Goal: Communication & Community: Ask a question

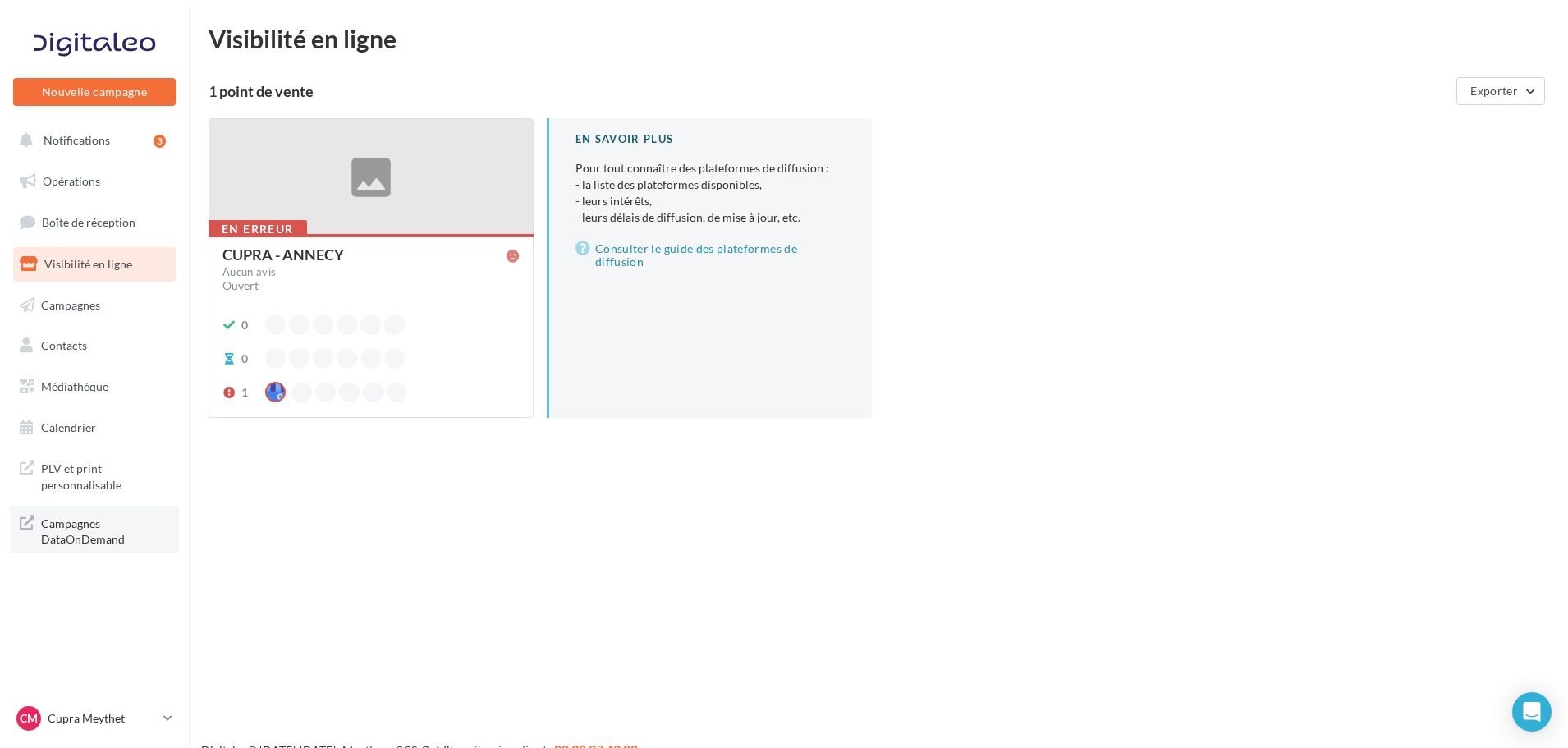
click at [100, 541] on span "Campagnes DataOnDemand" at bounding box center [105, 530] width 128 height 35
click at [117, 475] on span "PLV et print personnalisable" at bounding box center [105, 475] width 128 height 35
click at [81, 467] on span "PLV et print personnalisable" at bounding box center [105, 475] width 128 height 35
click at [1520, 716] on div "Open Intercom Messenger" at bounding box center [1532, 712] width 44 height 44
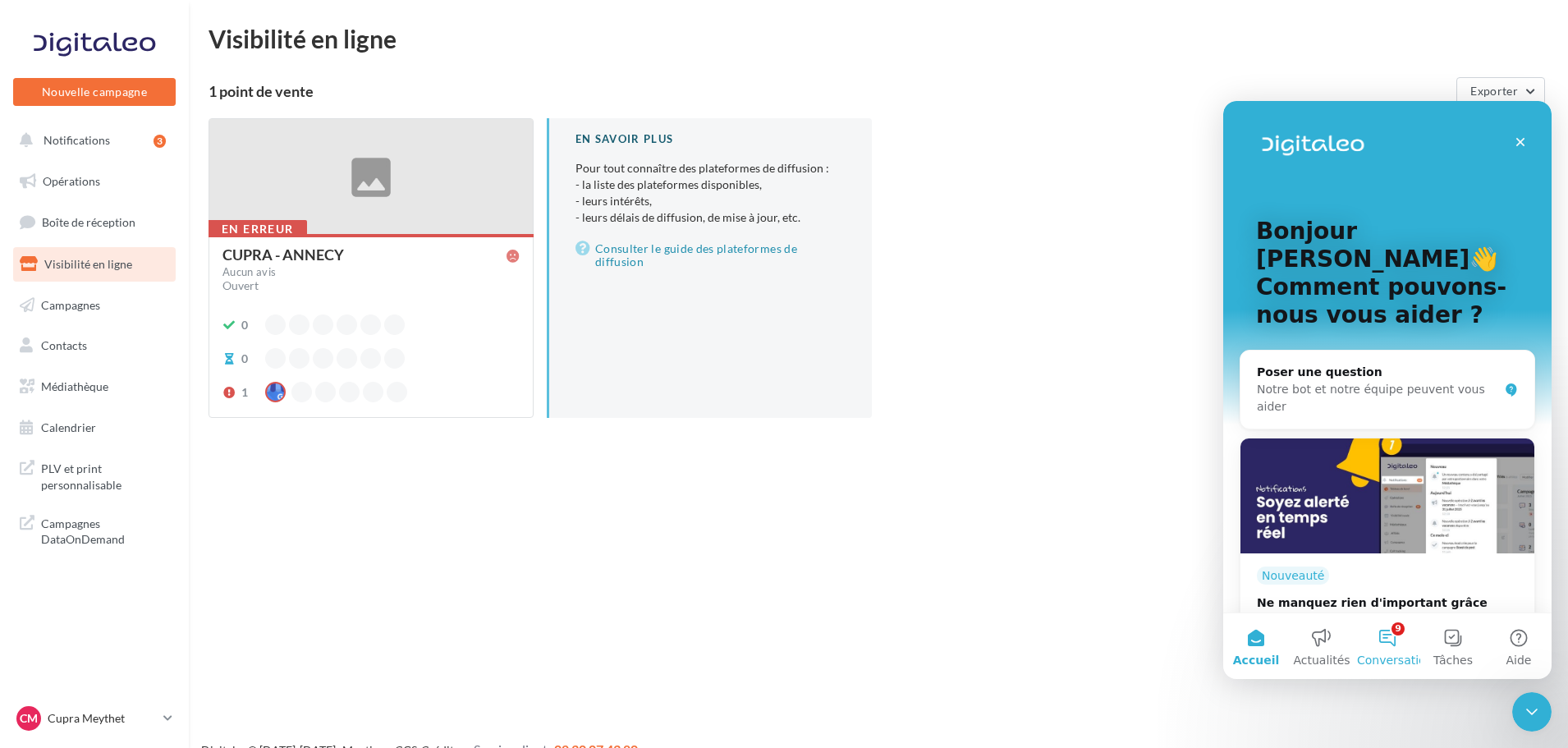
click at [1381, 650] on button "9 Conversations" at bounding box center [1388, 646] width 66 height 66
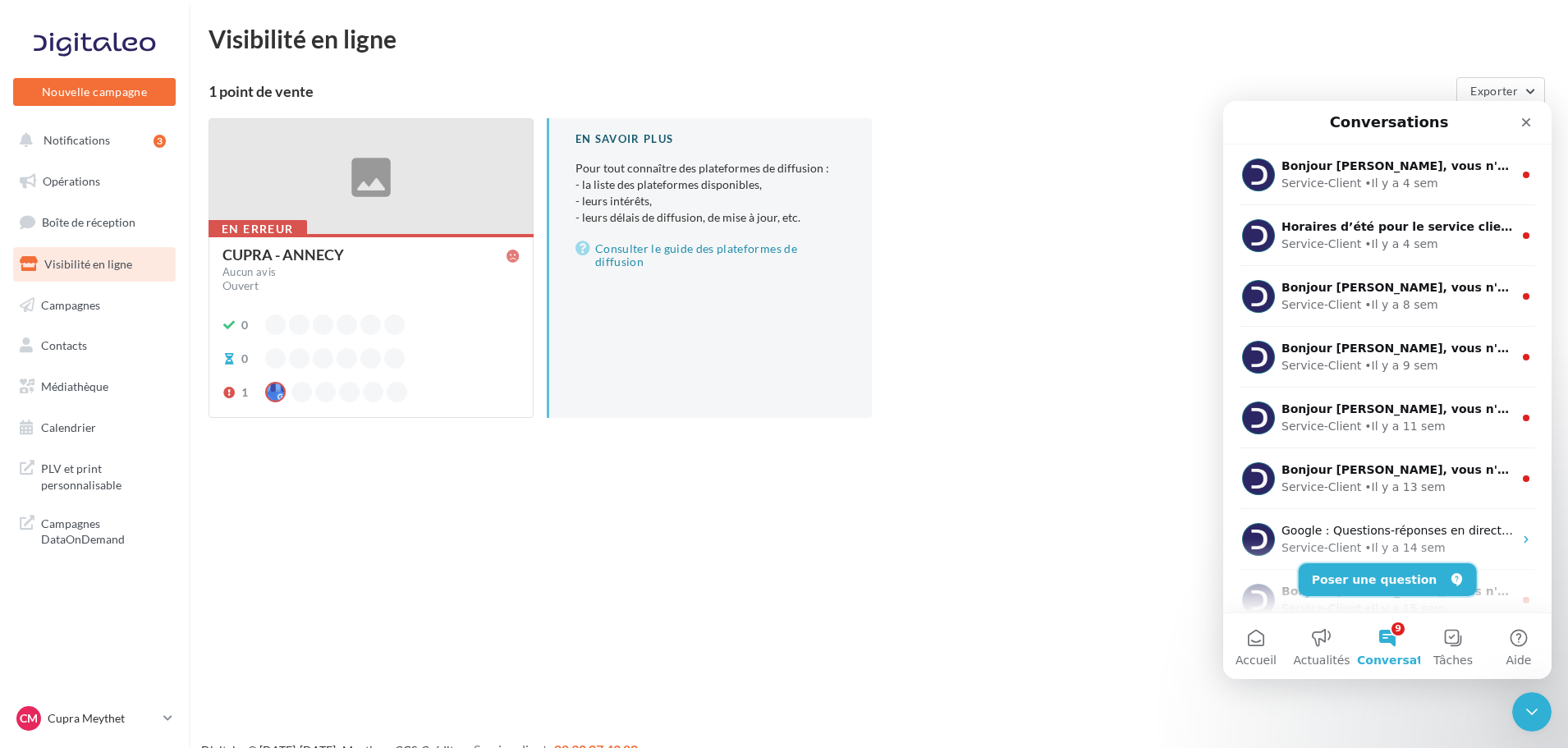
click at [1401, 587] on button "Poser une question" at bounding box center [1388, 579] width 178 height 33
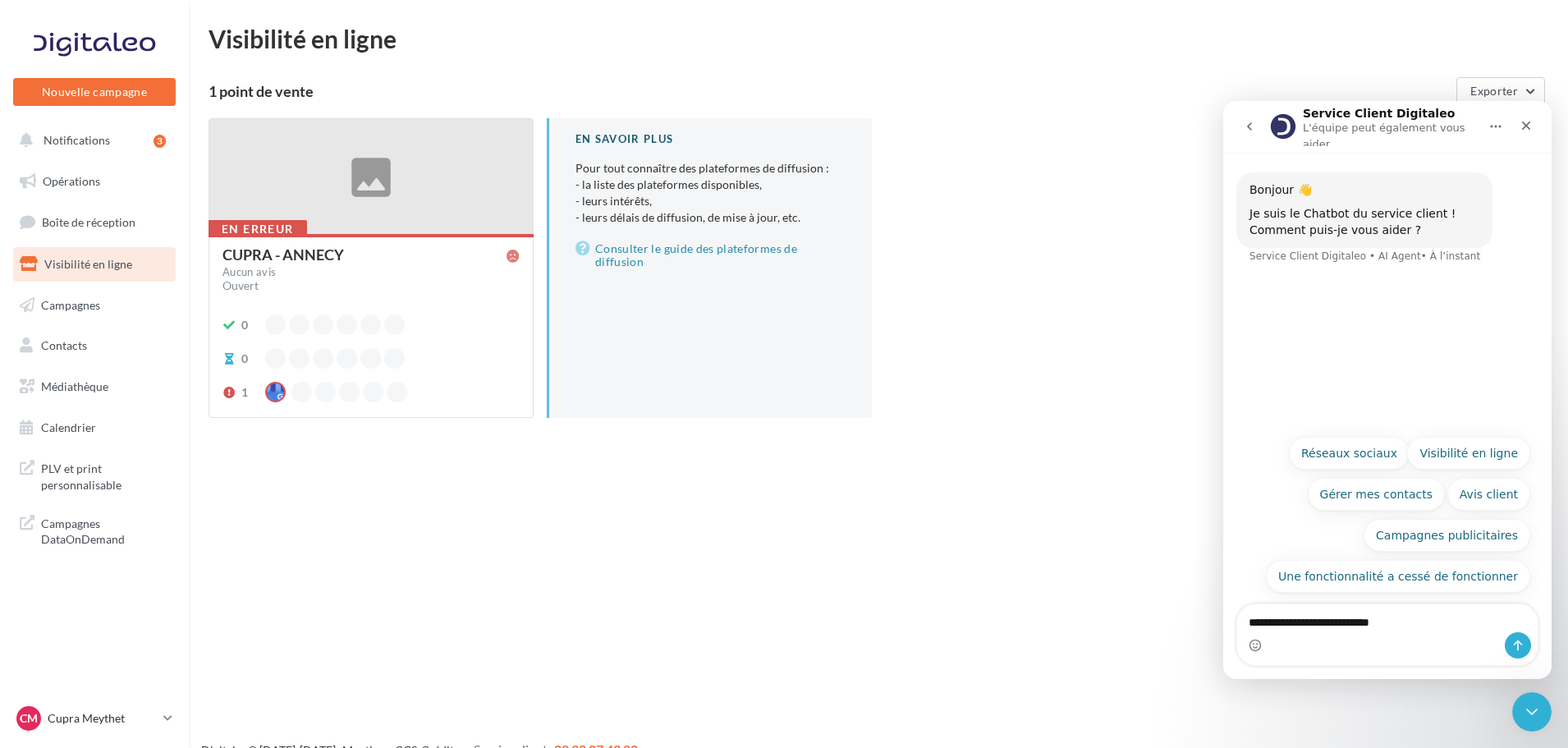
click at [1348, 623] on textarea "**********" at bounding box center [1387, 618] width 300 height 28
type textarea "**********"
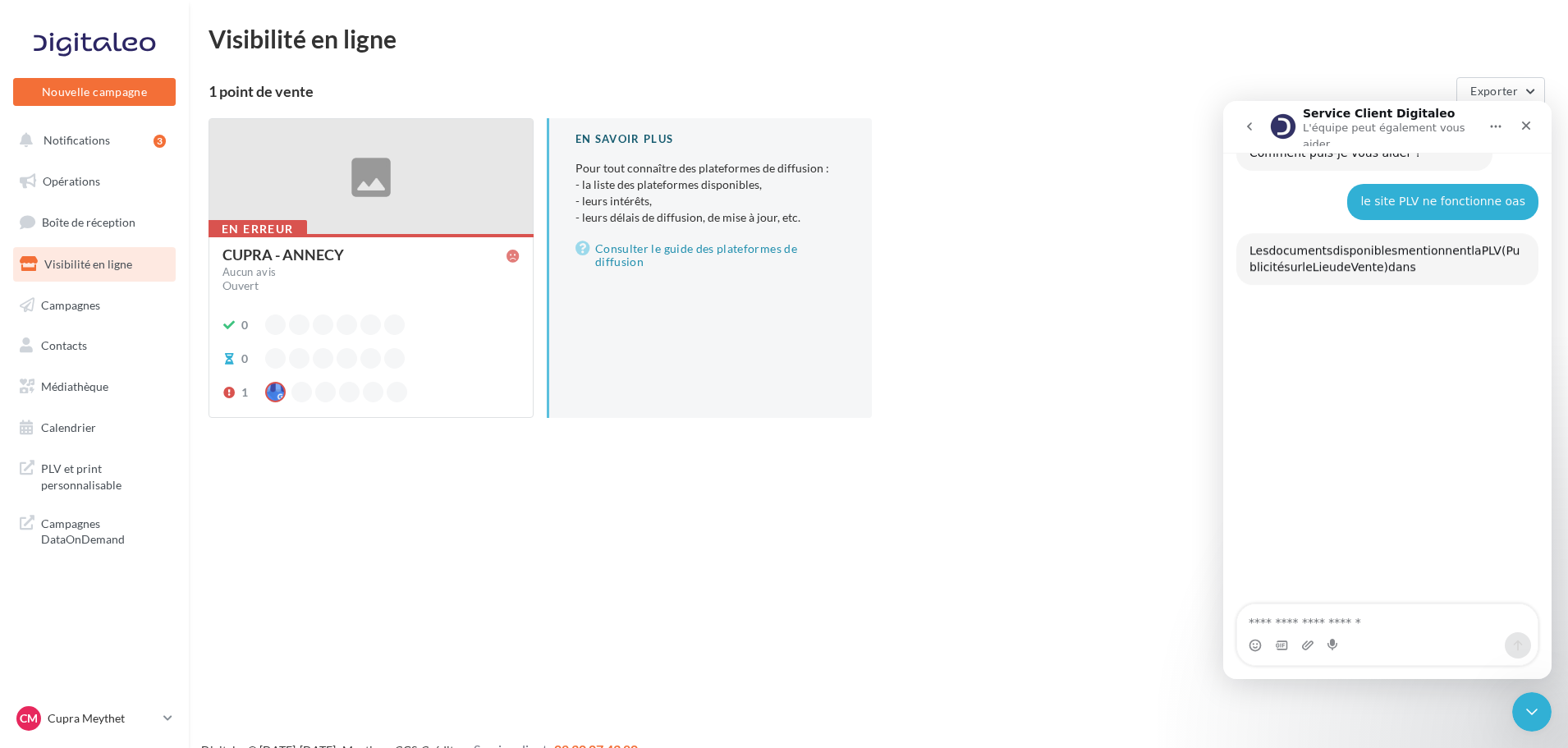
scroll to position [113, 0]
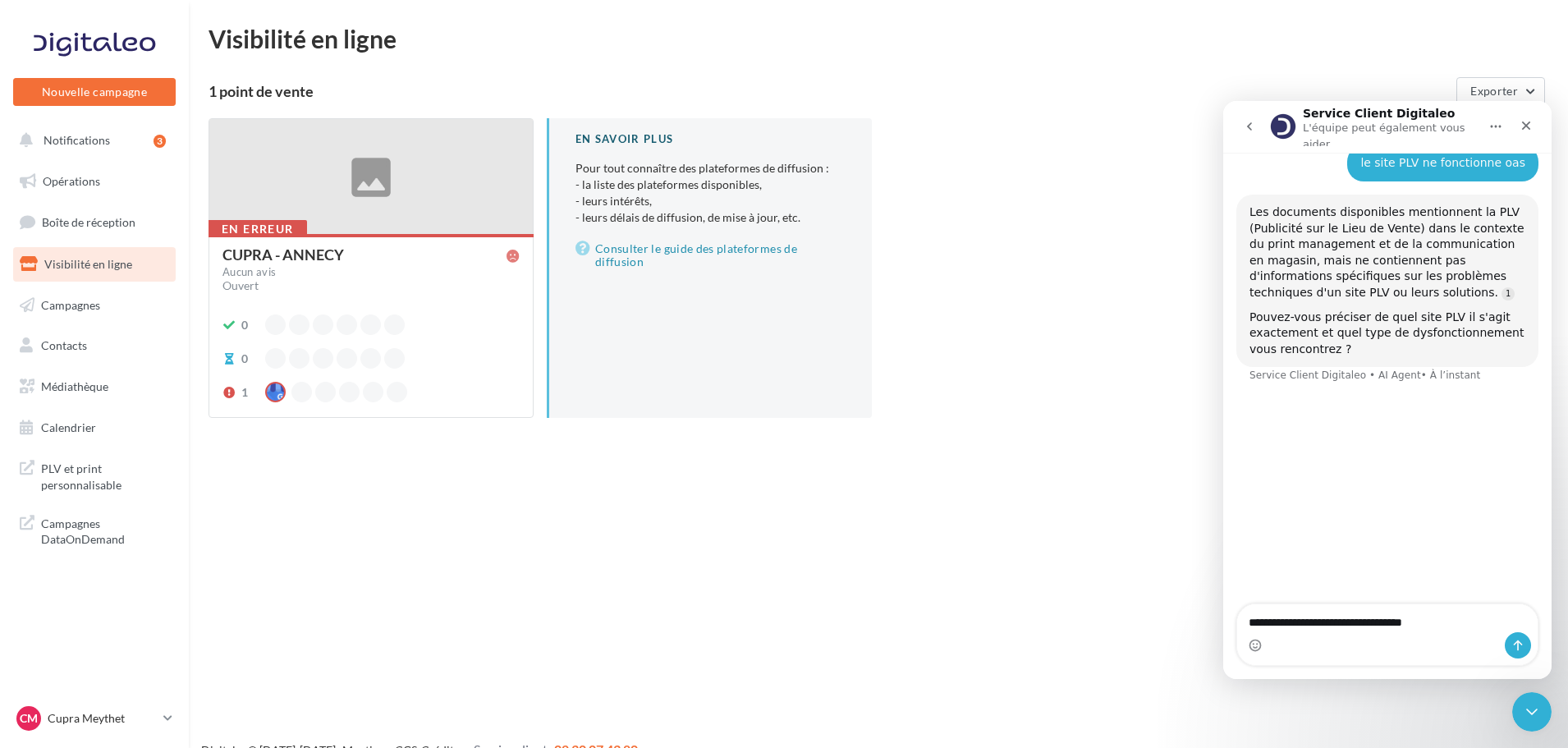
type textarea "**********"
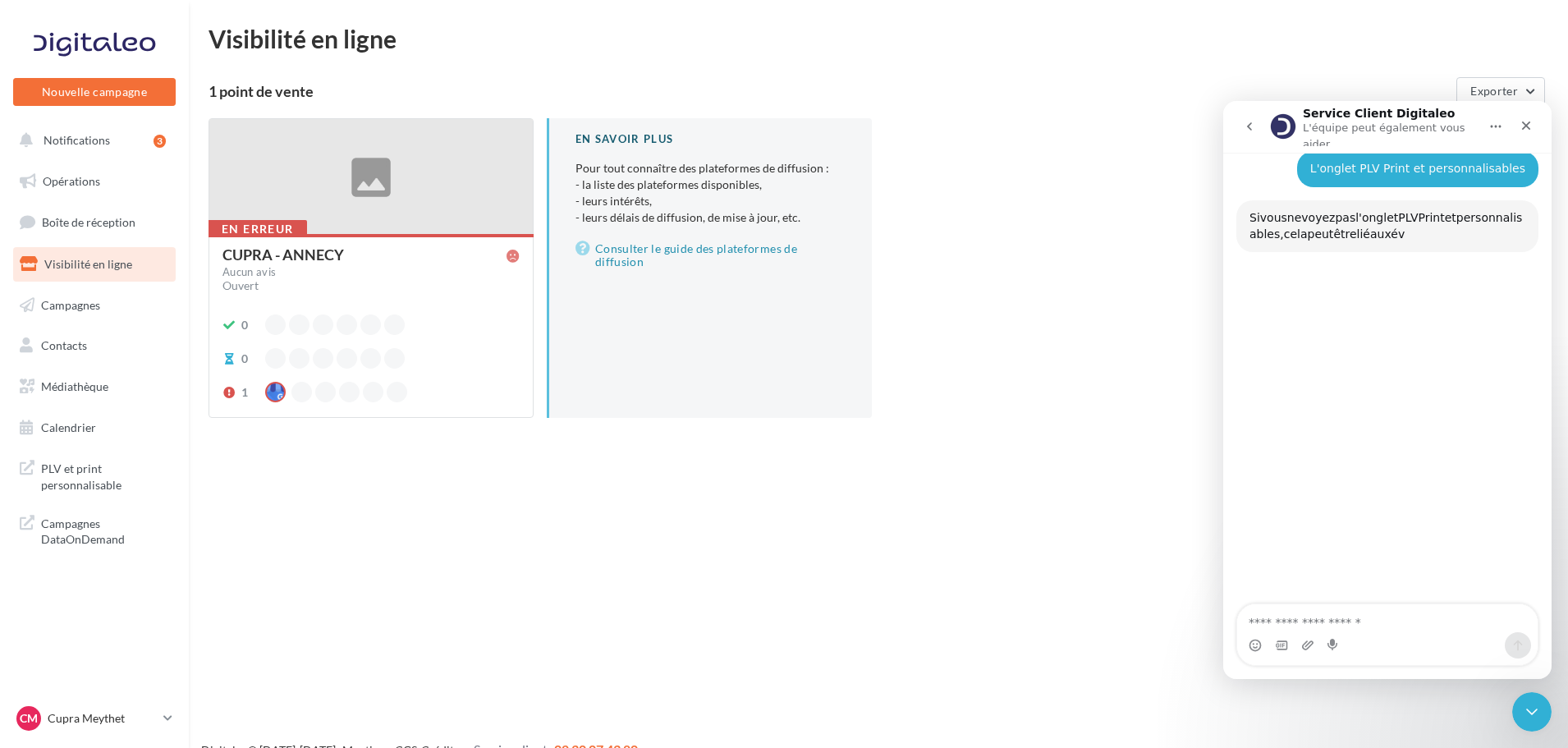
scroll to position [348, 0]
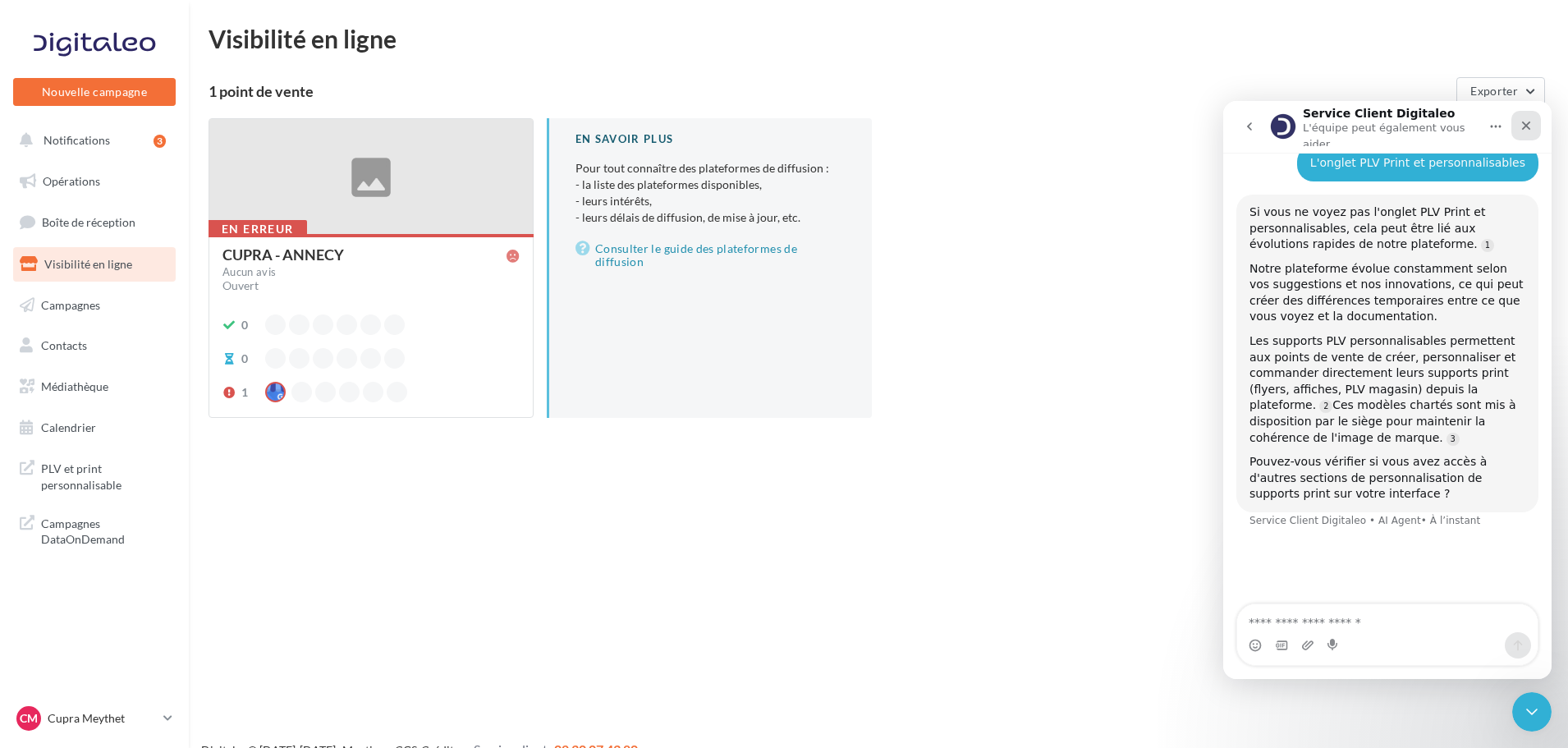
click at [1536, 127] on div "Fermer" at bounding box center [1526, 125] width 30 height 30
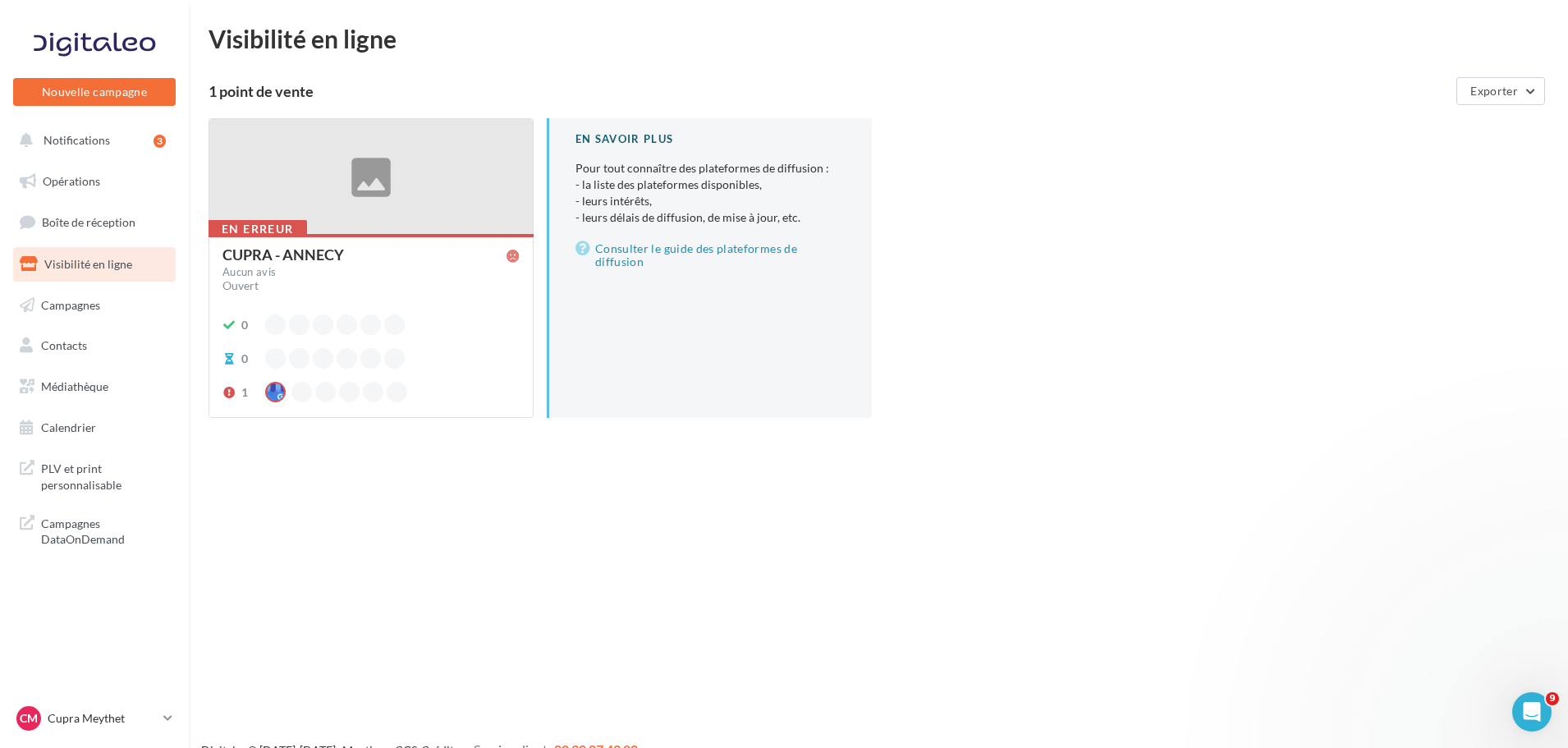
scroll to position [280, 0]
click at [91, 39] on div at bounding box center [94, 45] width 131 height 41
click at [89, 465] on span "PLV et print personnalisable" at bounding box center [105, 475] width 128 height 35
click at [98, 355] on link "Contacts" at bounding box center [95, 345] width 169 height 34
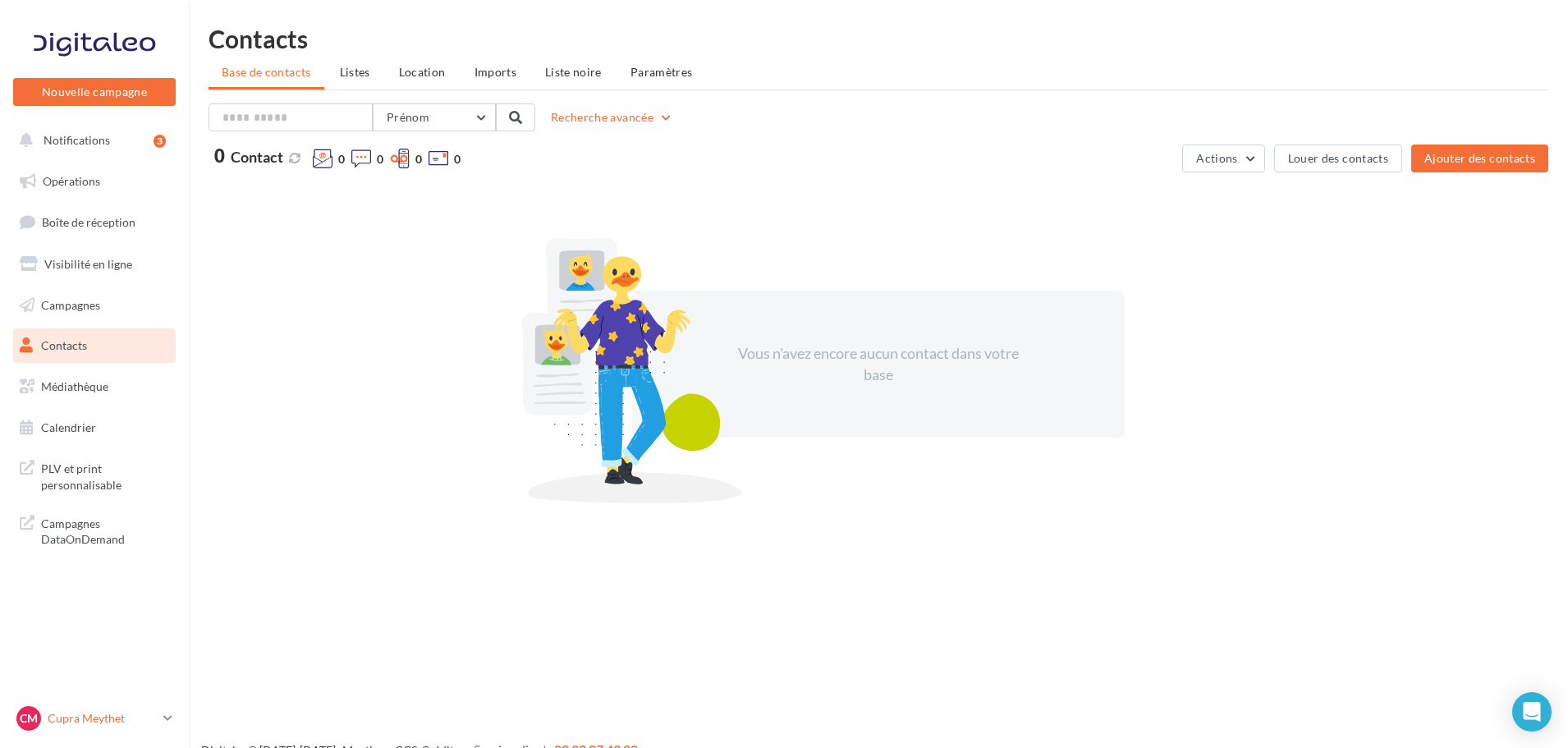
click at [169, 711] on icon at bounding box center [168, 717] width 9 height 14
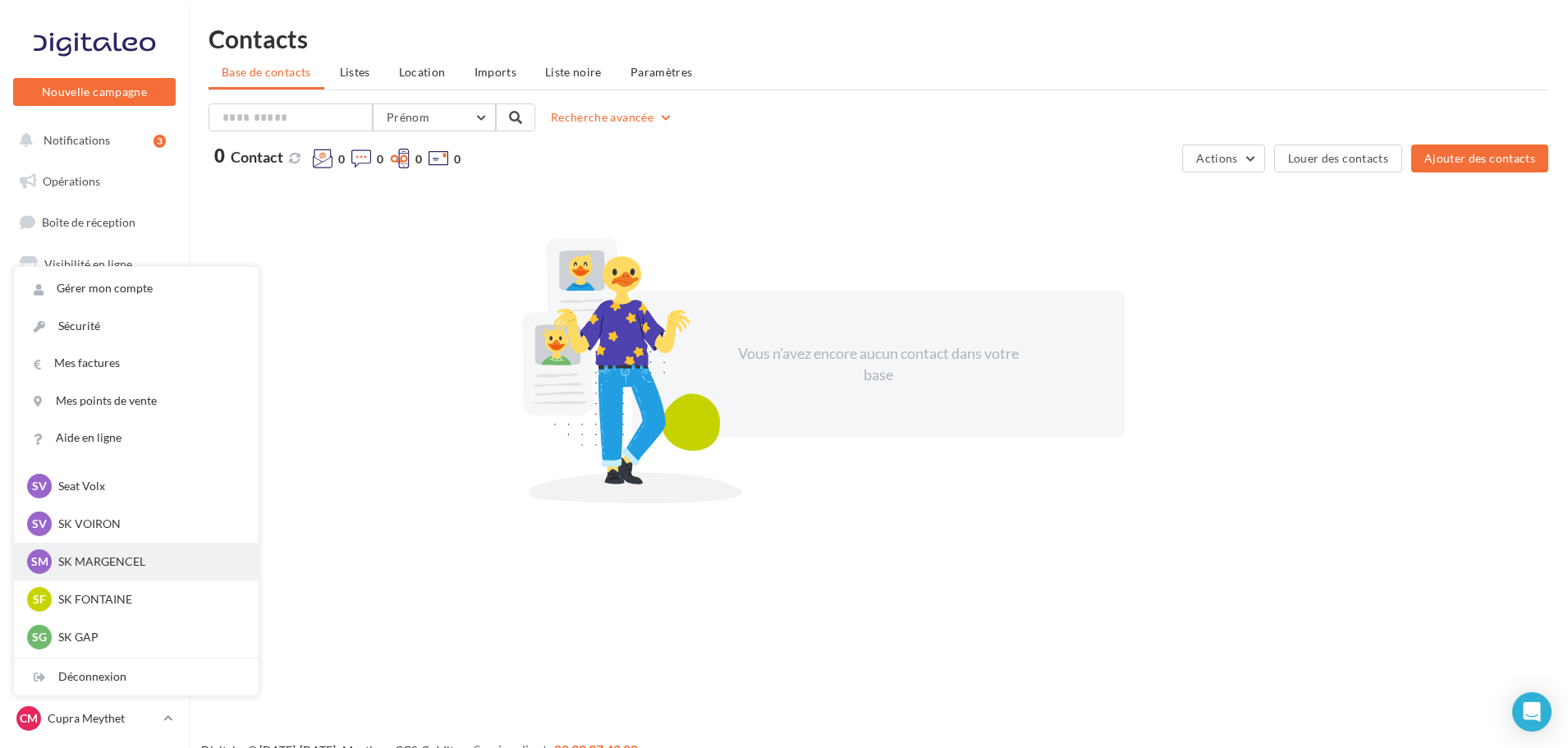
scroll to position [642, 0]
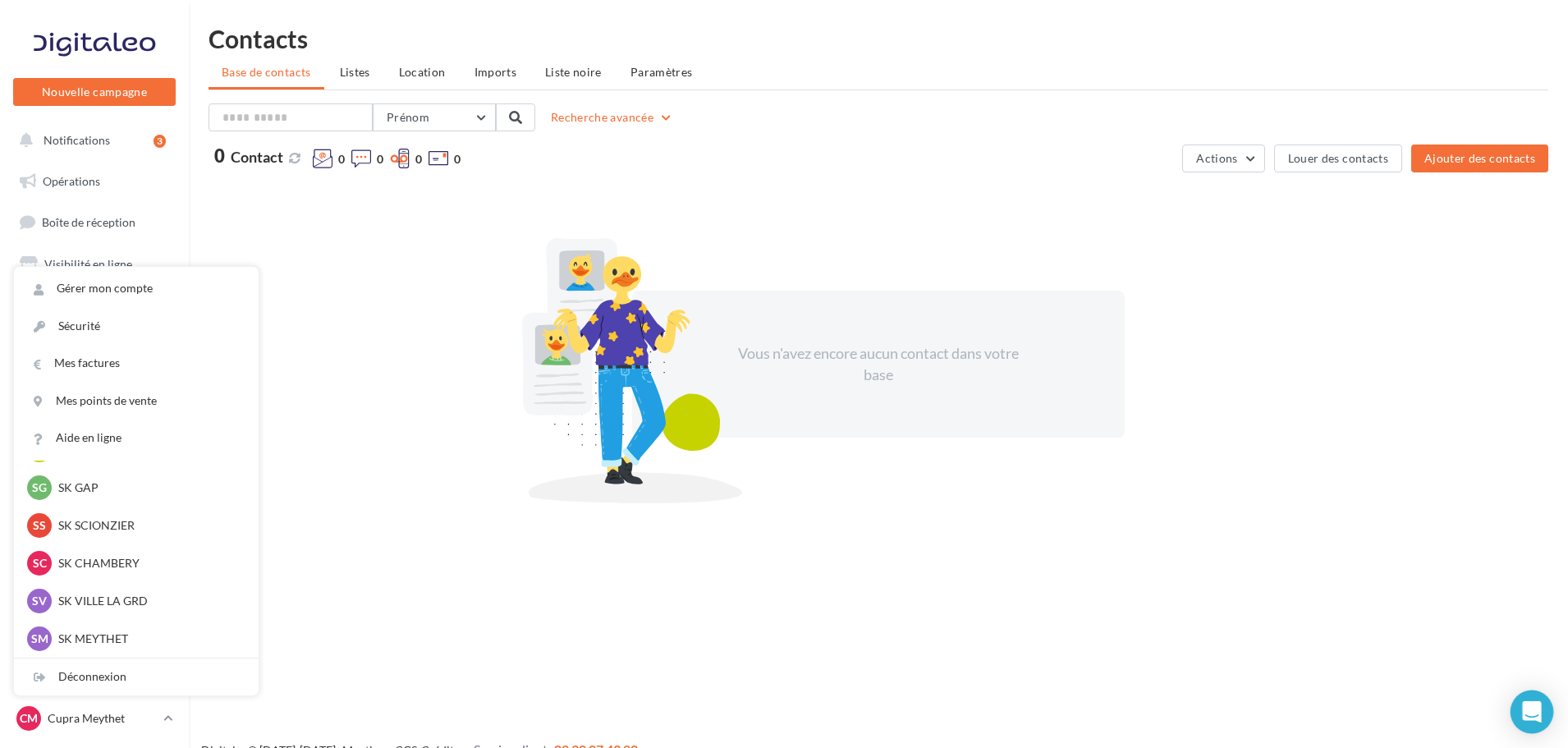
click at [1545, 724] on div "Open Intercom Messenger" at bounding box center [1532, 712] width 44 height 44
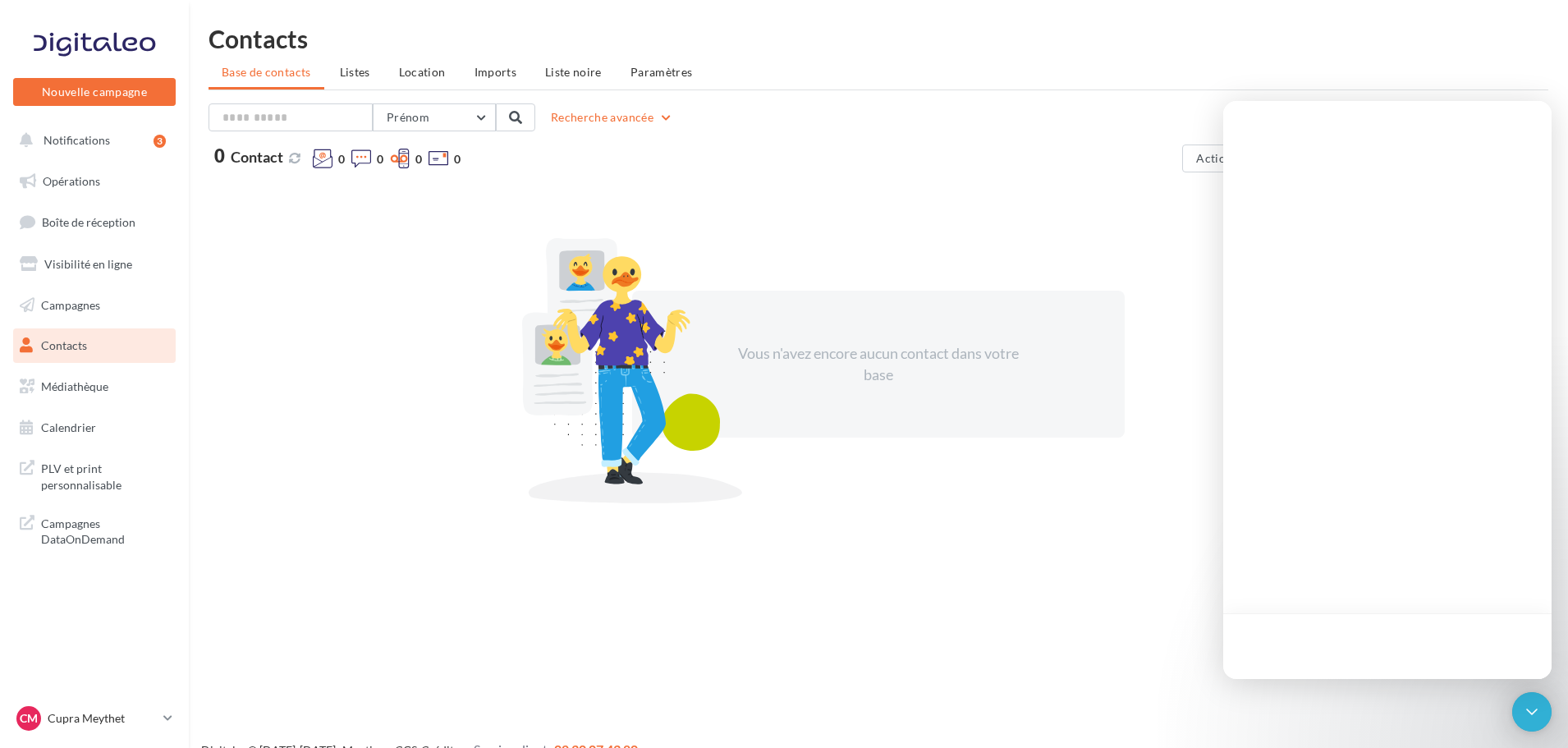
scroll to position [0, 0]
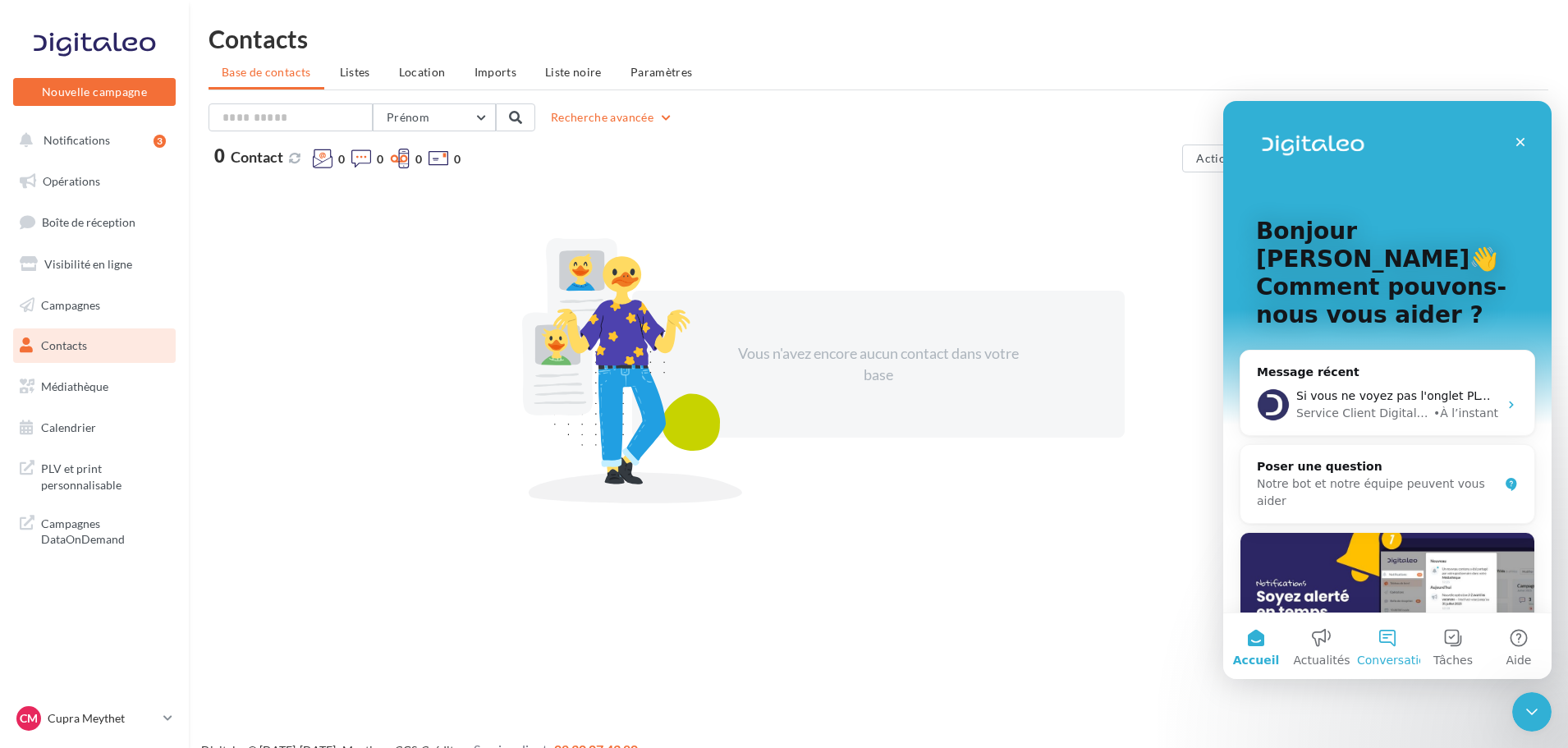
click at [1389, 659] on span "Conversations" at bounding box center [1398, 660] width 82 height 11
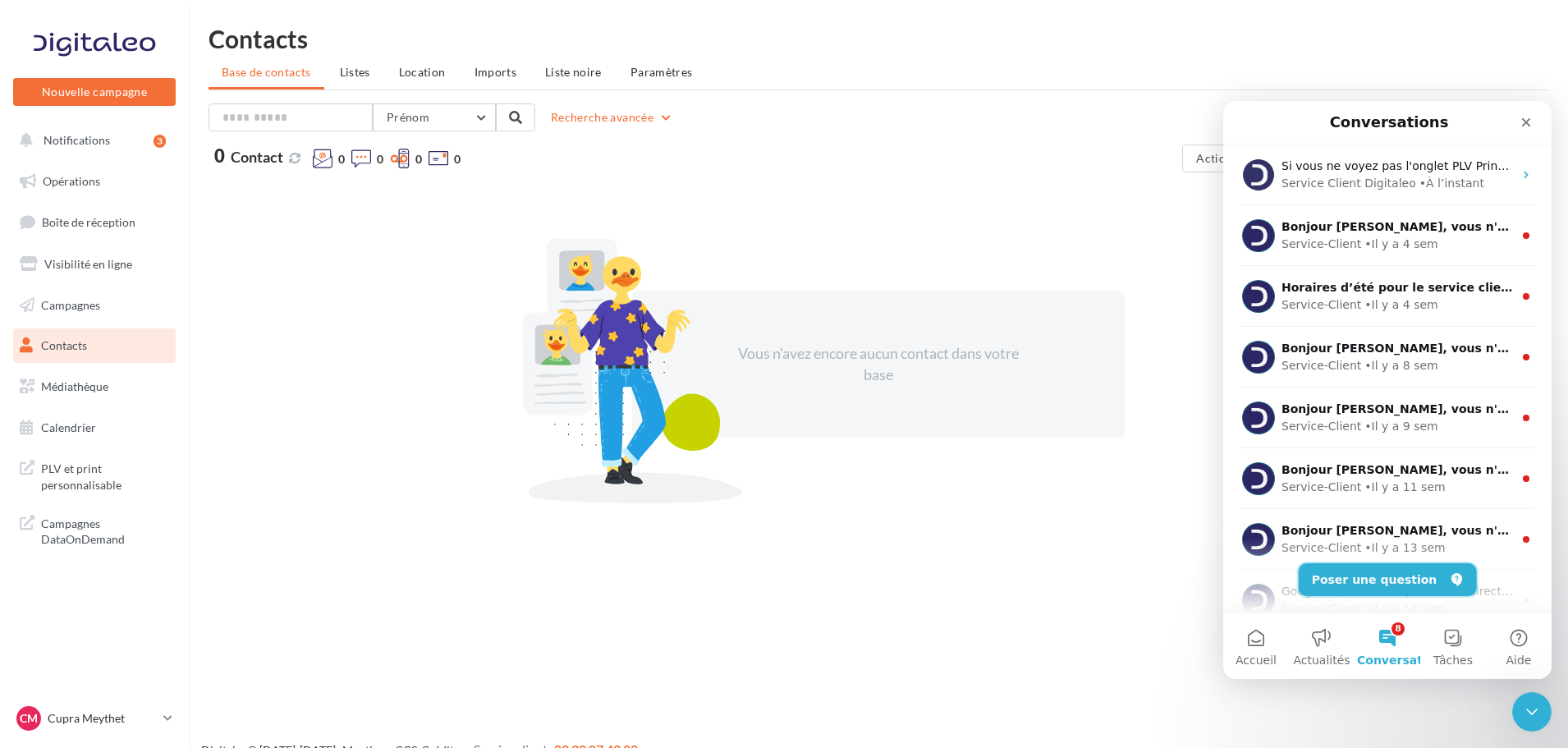
click at [1380, 587] on button "Poser une question" at bounding box center [1388, 579] width 178 height 33
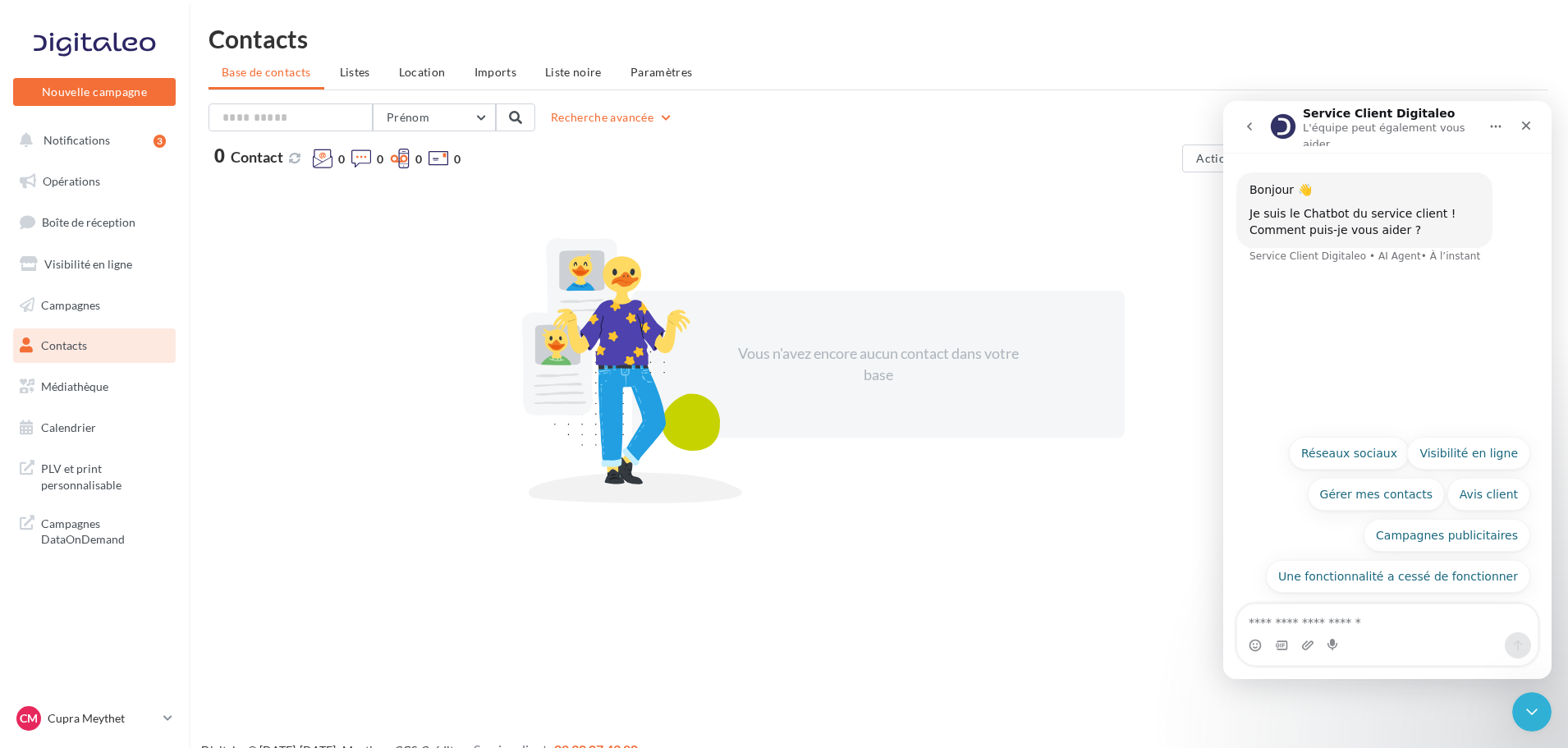
click at [1495, 126] on icon "Accueil" at bounding box center [1496, 126] width 13 height 13
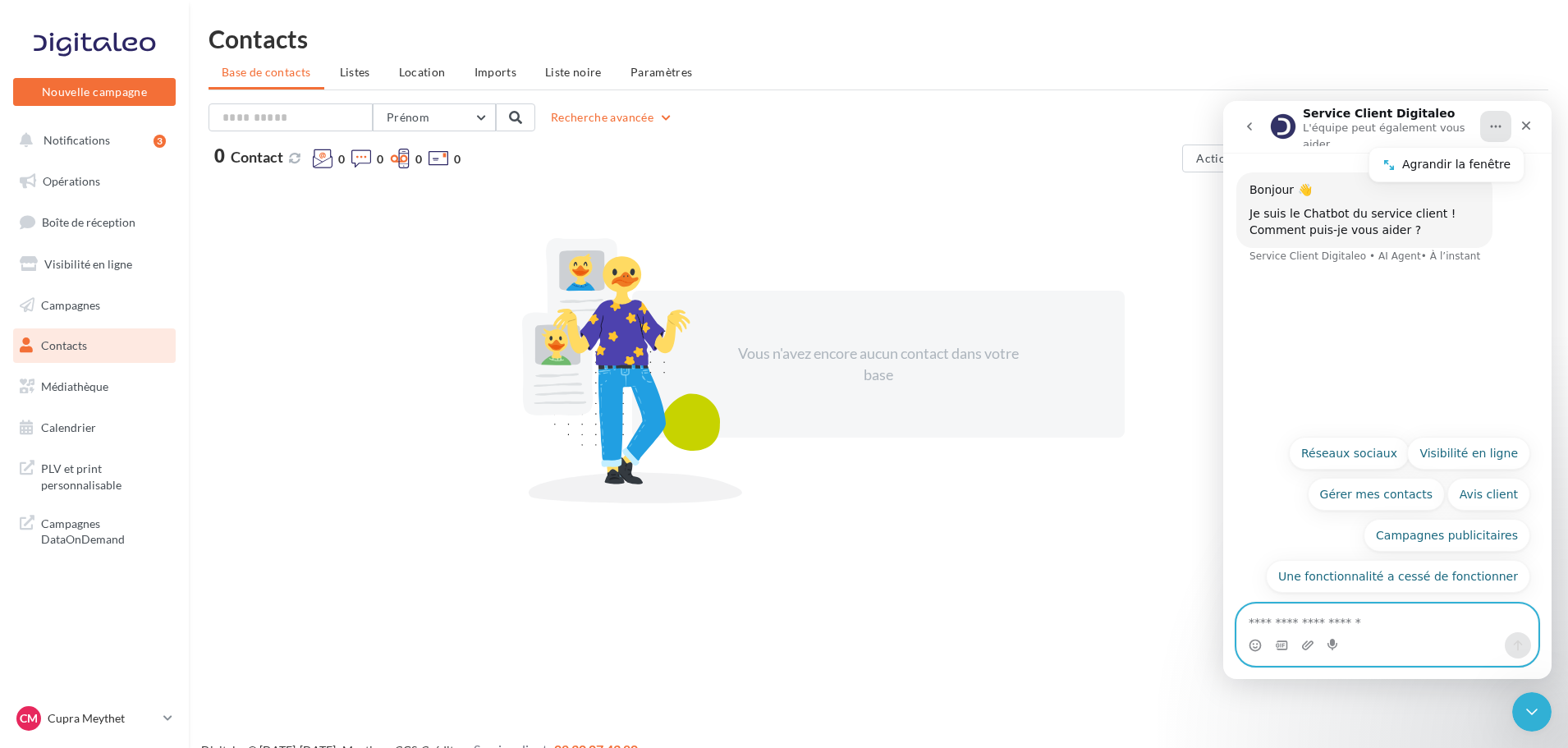
click at [1288, 625] on textarea "Posez une question..." at bounding box center [1387, 618] width 300 height 28
type textarea "*"
type textarea "**********"
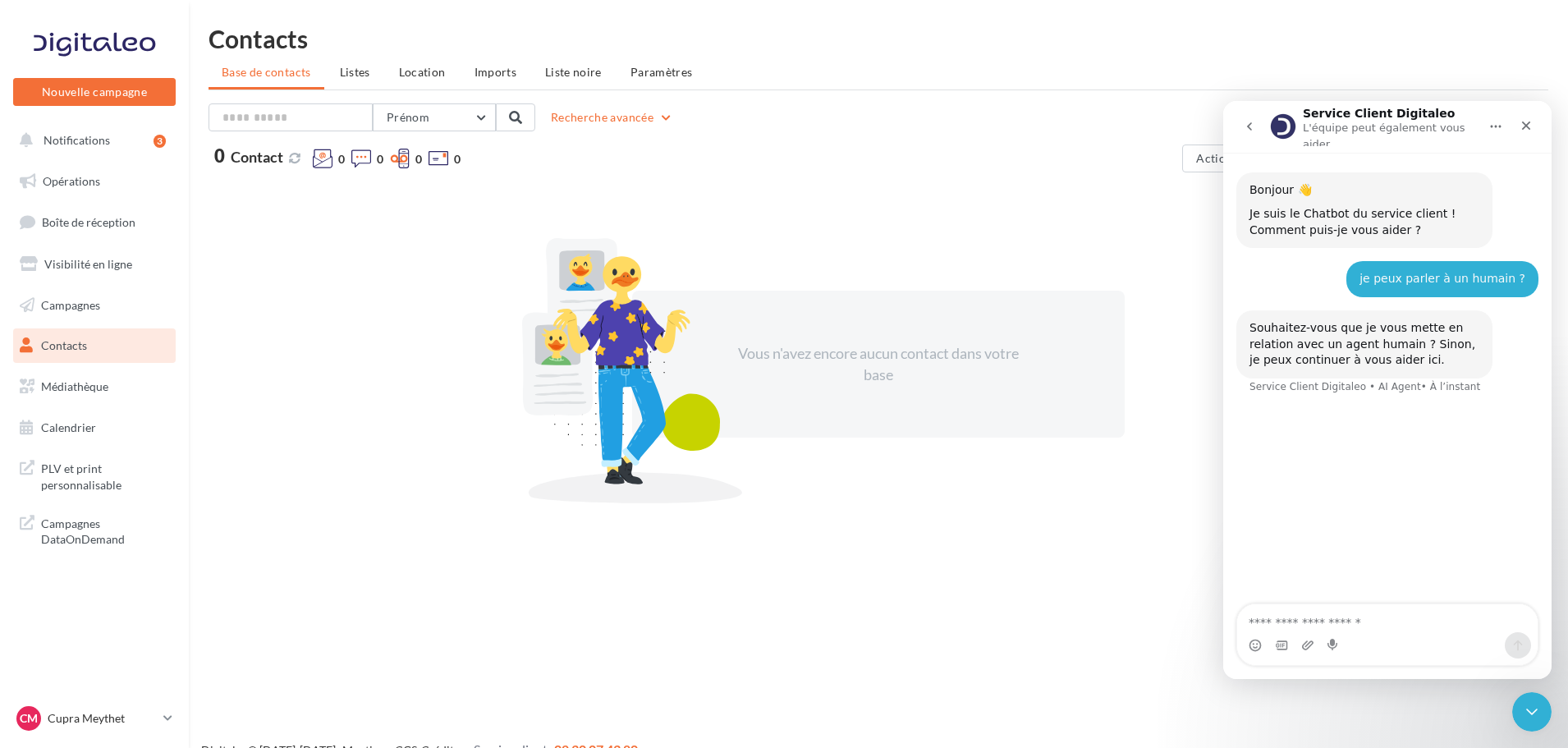
click at [1320, 623] on textarea "Envoyer un message..." at bounding box center [1387, 618] width 300 height 28
type textarea "**********"
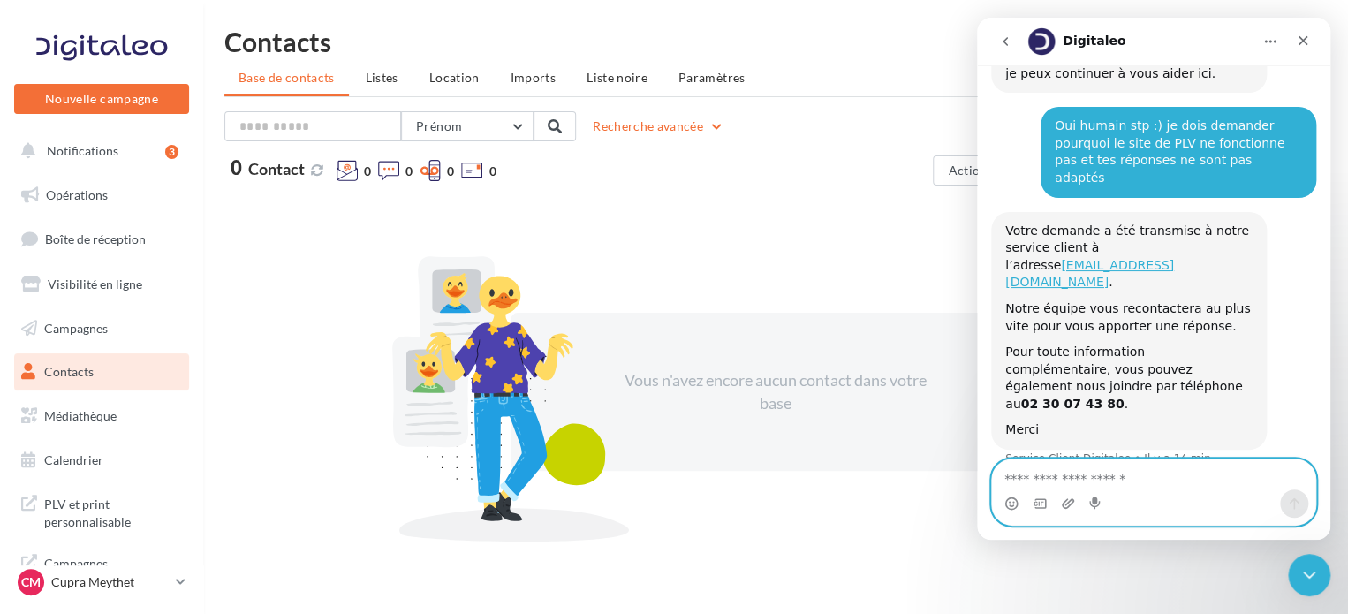
scroll to position [240, 0]
